Goal: Check status: Check status

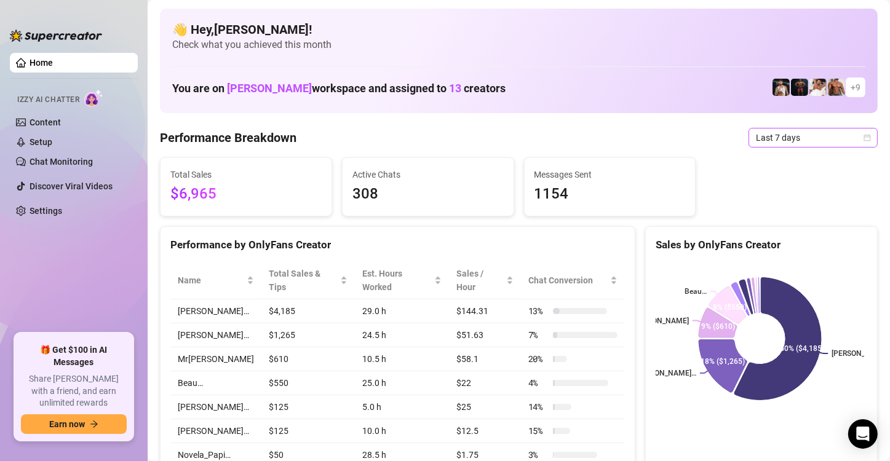
click at [770, 143] on span "Last 7 days" at bounding box center [813, 138] width 114 height 18
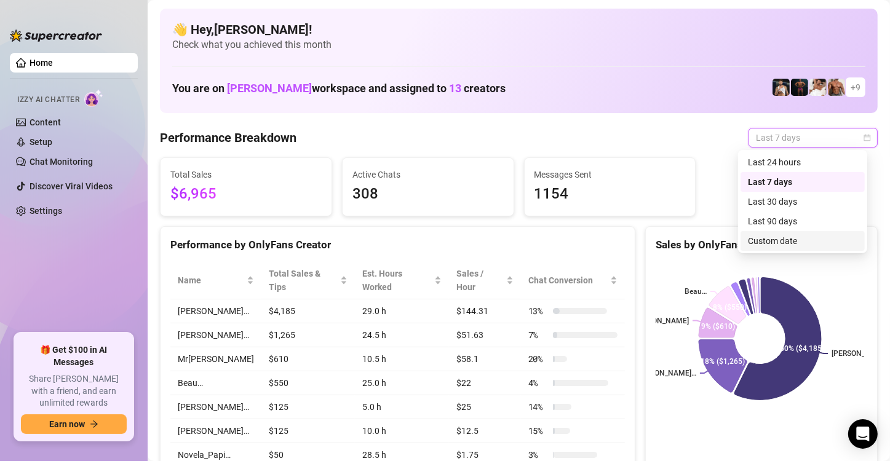
click at [765, 239] on div "Custom date" at bounding box center [802, 241] width 109 height 14
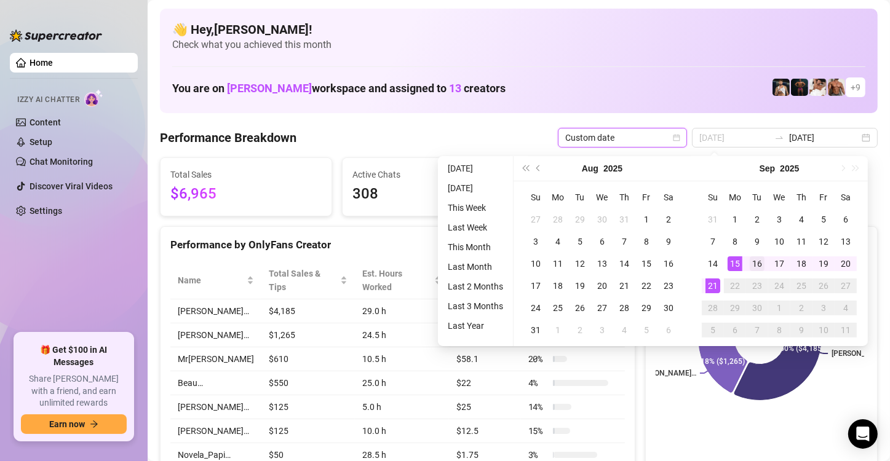
type input "[DATE]"
click at [759, 265] on div "16" at bounding box center [756, 263] width 15 height 15
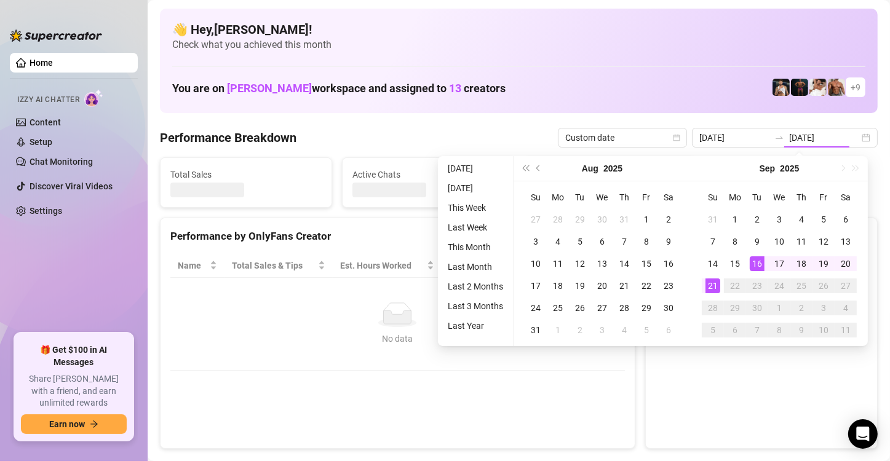
type input "[DATE]"
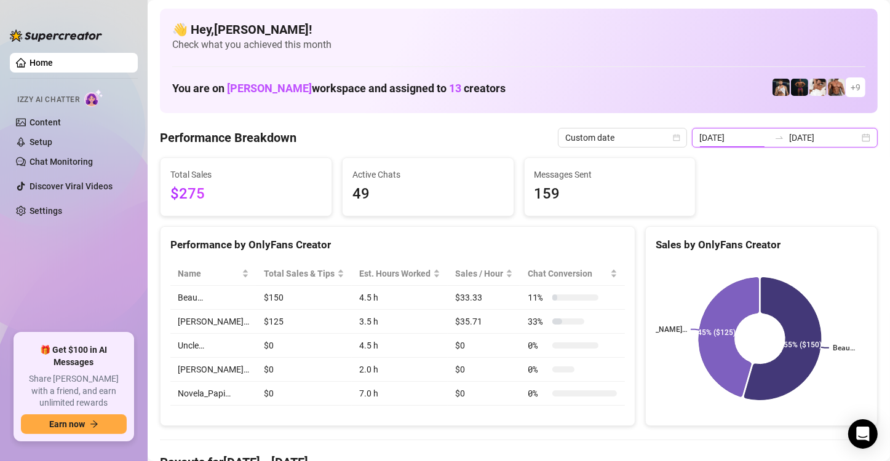
click at [721, 139] on input "[DATE]" at bounding box center [734, 138] width 70 height 14
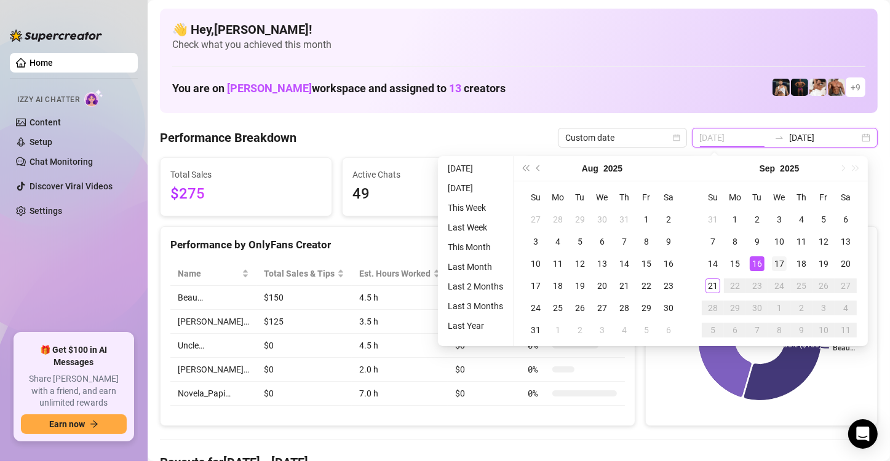
type input "[DATE]"
click at [781, 264] on div "17" at bounding box center [779, 263] width 15 height 15
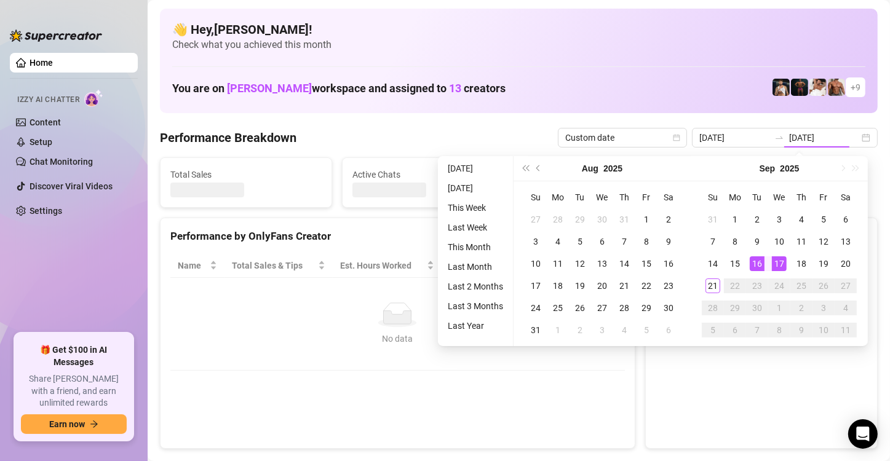
type input "[DATE]"
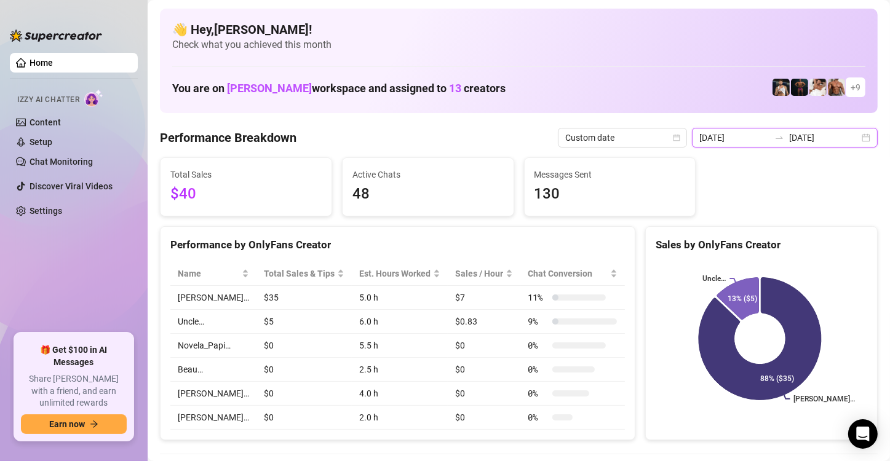
click at [789, 140] on input "[DATE]" at bounding box center [824, 138] width 70 height 14
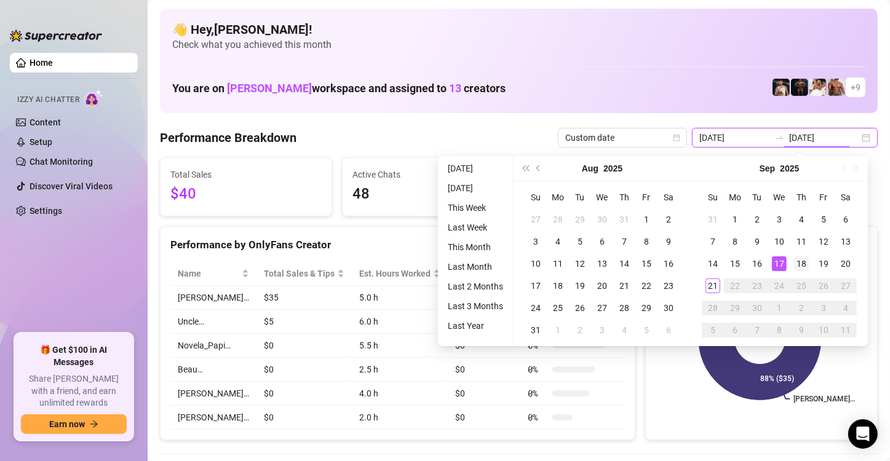
type input "[DATE]"
click at [803, 261] on div "18" at bounding box center [801, 263] width 15 height 15
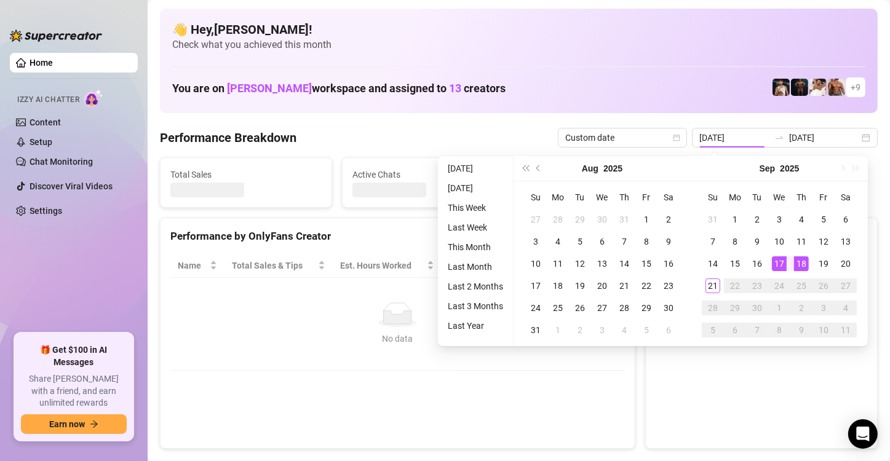
type input "[DATE]"
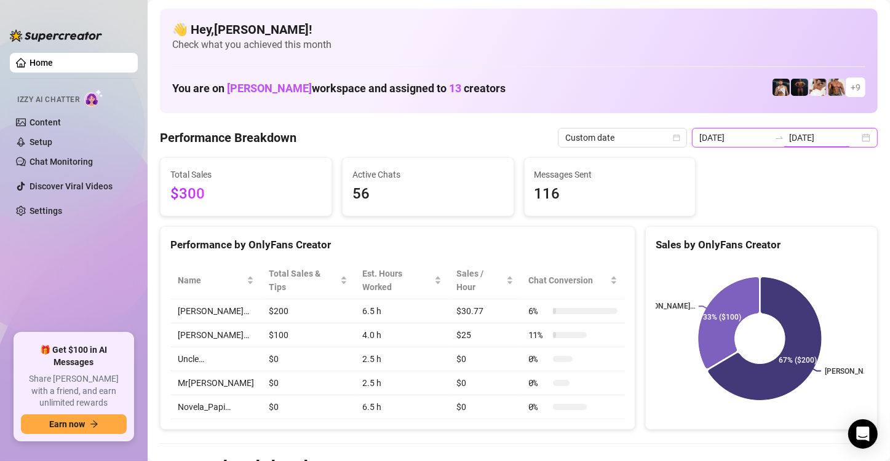
click at [826, 136] on input "[DATE]" at bounding box center [824, 138] width 70 height 14
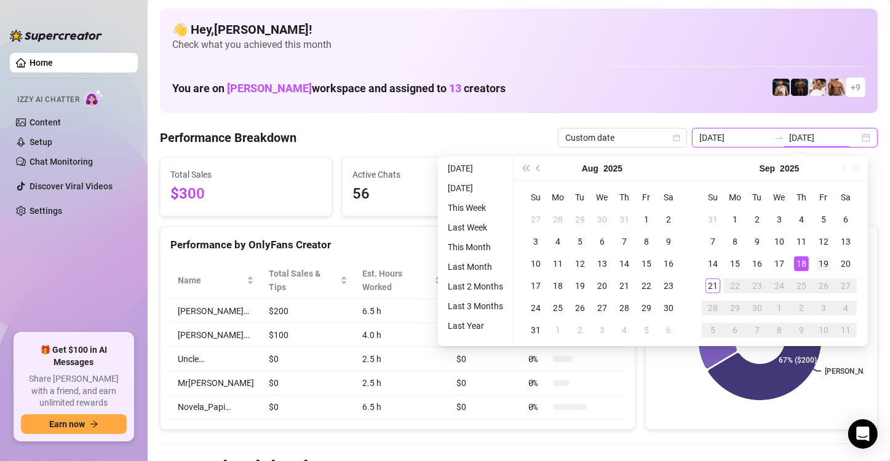
type input "[DATE]"
click at [820, 264] on div "19" at bounding box center [823, 263] width 15 height 15
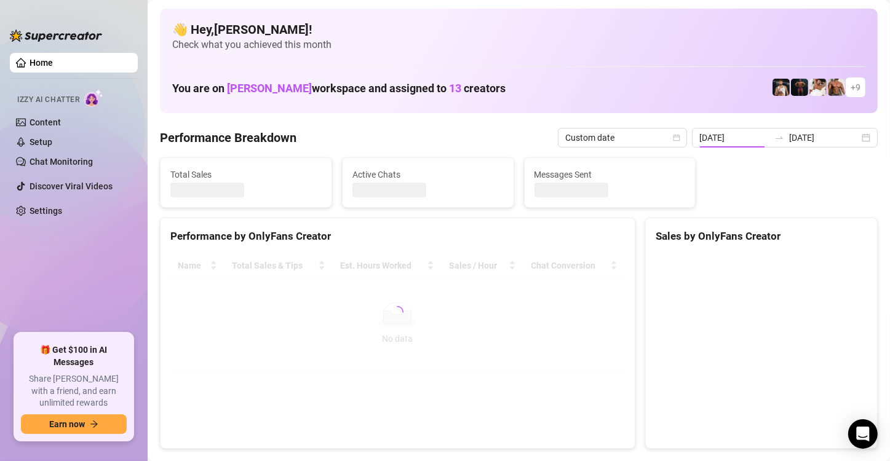
type input "[DATE]"
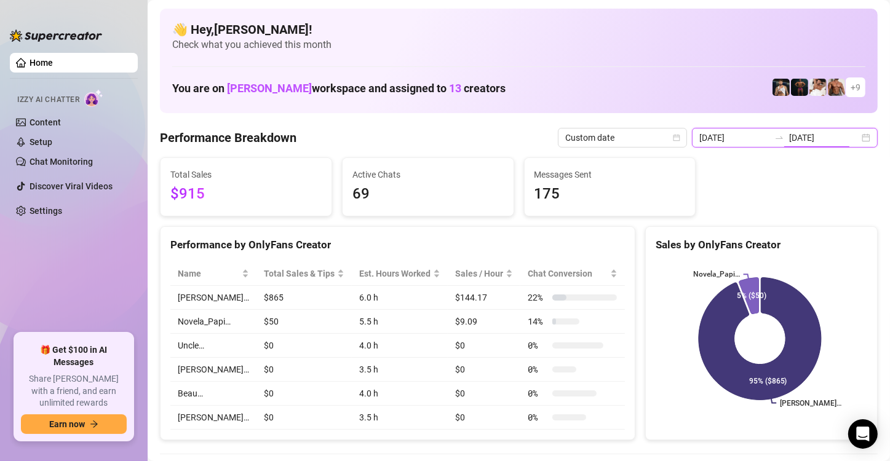
click at [807, 136] on input "[DATE]" at bounding box center [824, 138] width 70 height 14
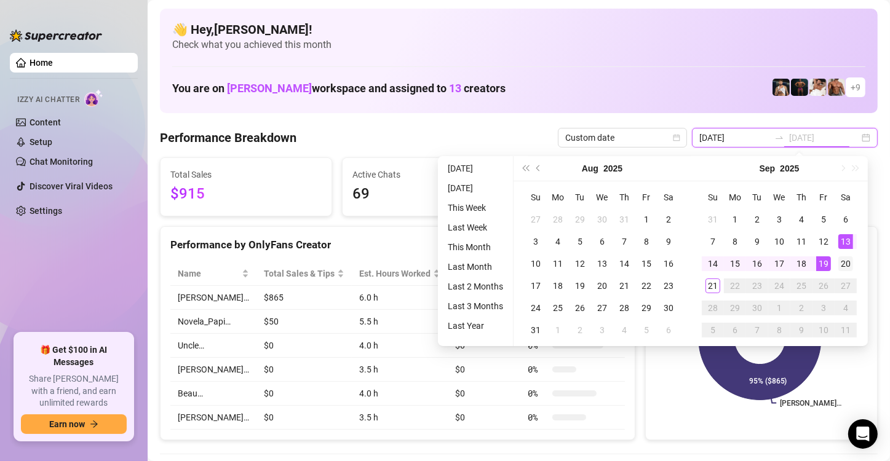
type input "[DATE]"
click at [846, 257] on div "20" at bounding box center [845, 263] width 15 height 15
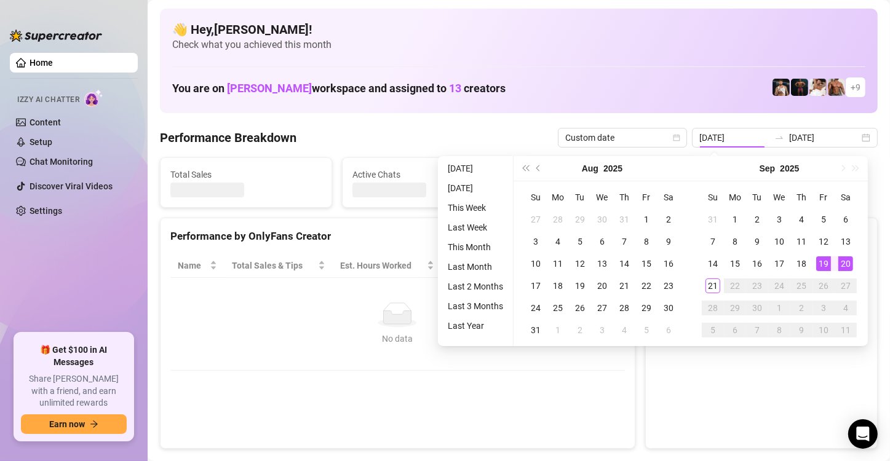
type input "[DATE]"
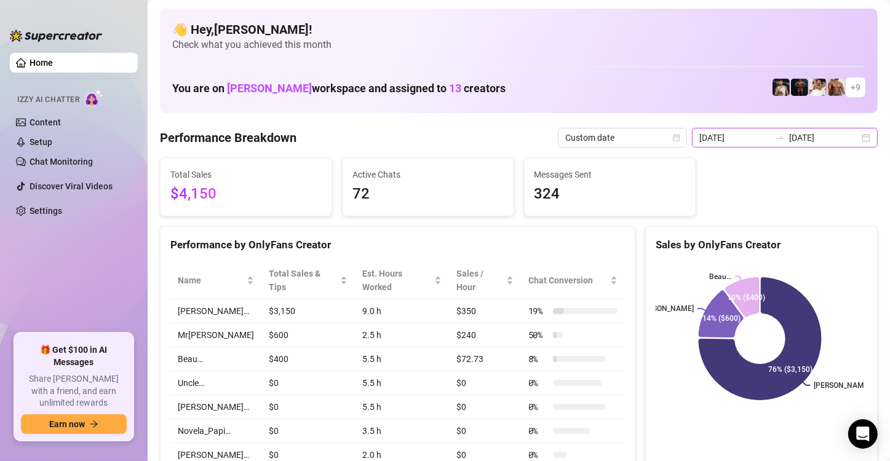
click at [789, 138] on input "[DATE]" at bounding box center [824, 138] width 70 height 14
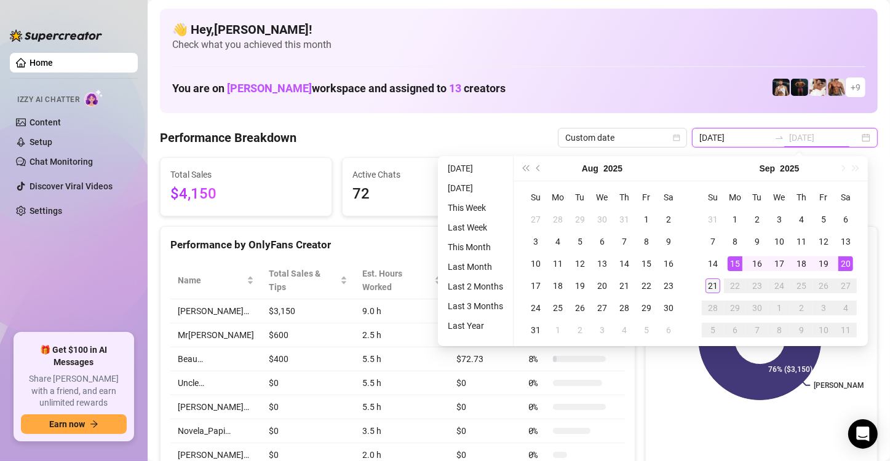
type input "[DATE]"
click at [708, 285] on div "21" at bounding box center [712, 286] width 15 height 15
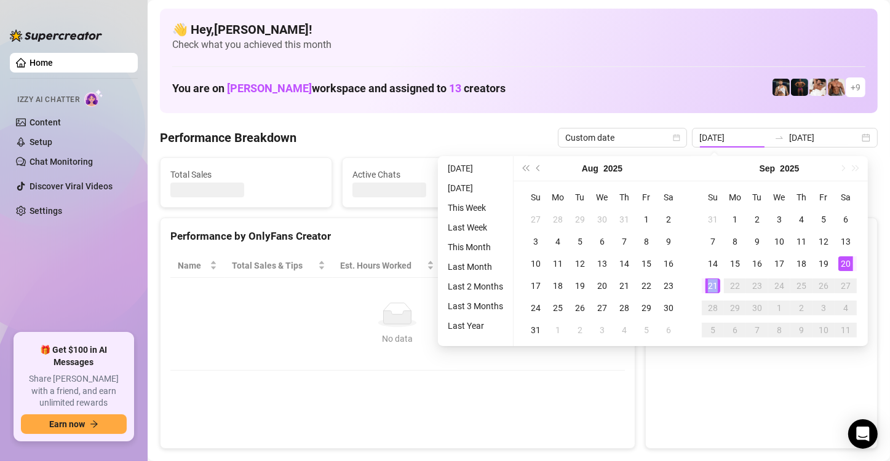
type input "[DATE]"
